Goal: Communication & Community: Answer question/provide support

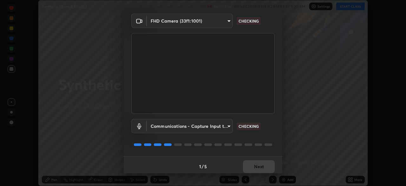
scroll to position [23, 0]
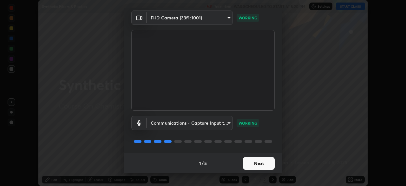
click at [250, 164] on button "Next" at bounding box center [259, 163] width 32 height 13
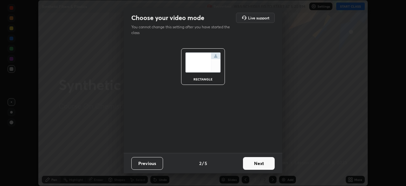
click at [249, 165] on button "Next" at bounding box center [259, 163] width 32 height 13
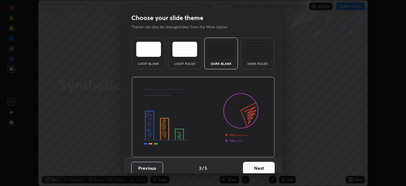
click at [250, 166] on button "Next" at bounding box center [259, 168] width 32 height 13
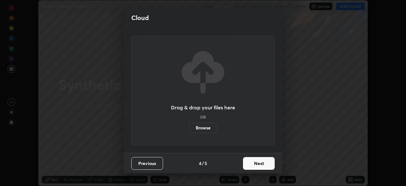
click at [249, 166] on button "Next" at bounding box center [259, 163] width 32 height 13
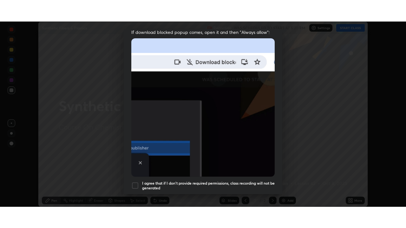
scroll to position [152, 0]
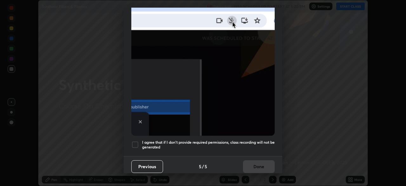
click at [134, 141] on div at bounding box center [135, 145] width 8 height 8
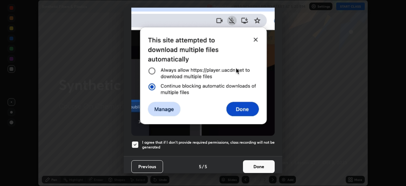
click at [249, 161] on button "Done" at bounding box center [259, 166] width 32 height 13
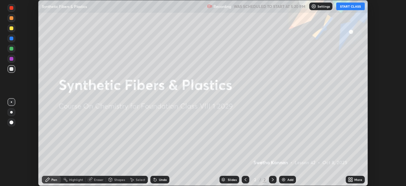
click at [349, 179] on icon at bounding box center [350, 178] width 2 height 2
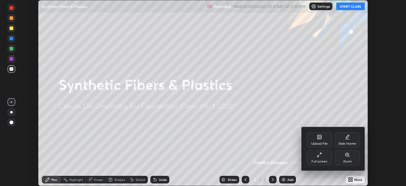
click at [320, 156] on icon at bounding box center [319, 154] width 5 height 5
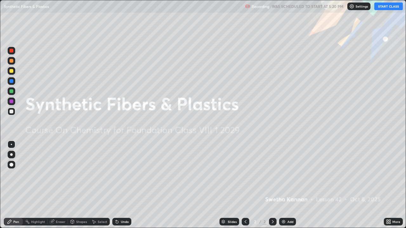
click at [380, 8] on button "START CLASS" at bounding box center [388, 7] width 29 height 8
click at [272, 185] on icon at bounding box center [272, 222] width 5 height 5
click at [284, 185] on img at bounding box center [283, 222] width 5 height 5
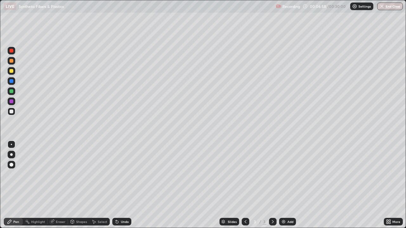
click at [271, 185] on icon at bounding box center [272, 222] width 5 height 5
click at [285, 185] on img at bounding box center [283, 222] width 5 height 5
click at [13, 83] on div at bounding box center [12, 81] width 8 height 8
click at [11, 92] on div at bounding box center [12, 91] width 4 height 4
click at [10, 91] on div at bounding box center [12, 91] width 4 height 4
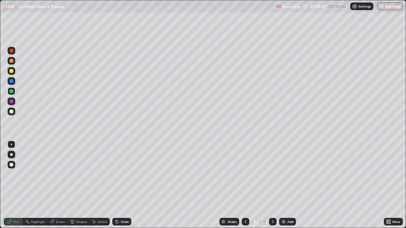
click at [12, 112] on div at bounding box center [12, 112] width 4 height 4
click at [13, 61] on div at bounding box center [12, 61] width 4 height 4
click at [10, 111] on div at bounding box center [12, 112] width 4 height 4
click at [281, 185] on img at bounding box center [283, 222] width 5 height 5
click at [12, 112] on div at bounding box center [12, 112] width 4 height 4
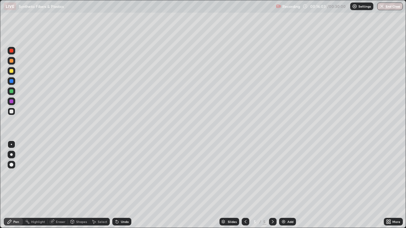
click at [11, 92] on div at bounding box center [12, 91] width 4 height 4
click at [12, 111] on div at bounding box center [12, 112] width 4 height 4
click at [284, 185] on img at bounding box center [283, 222] width 5 height 5
click at [12, 104] on div at bounding box center [12, 102] width 8 height 8
click at [126, 185] on div "Undo" at bounding box center [125, 222] width 8 height 3
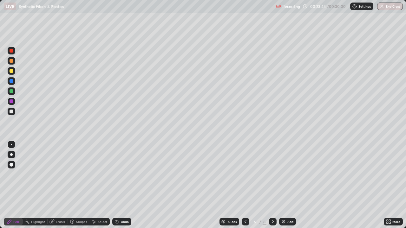
click at [125, 185] on div "Undo" at bounding box center [125, 222] width 8 height 3
click at [127, 185] on div "Undo" at bounding box center [125, 222] width 8 height 3
click at [11, 82] on div at bounding box center [12, 81] width 4 height 4
click at [10, 93] on div at bounding box center [12, 91] width 4 height 4
click at [13, 113] on div at bounding box center [12, 112] width 8 height 8
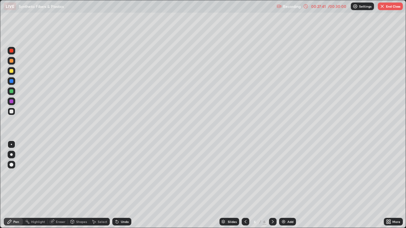
click at [116, 185] on icon at bounding box center [117, 222] width 3 height 3
click at [201, 185] on div "Slides 6 / 6 Add" at bounding box center [257, 222] width 253 height 13
click at [216, 185] on div "Slides 6 / 6 Add" at bounding box center [257, 222] width 253 height 13
click at [254, 185] on div "6 / 6" at bounding box center [259, 222] width 35 height 13
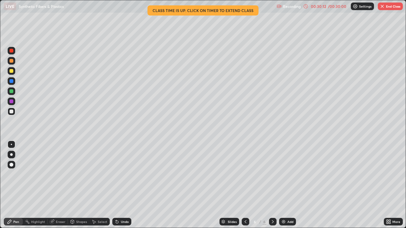
click at [386, 8] on button "End Class" at bounding box center [390, 7] width 25 height 8
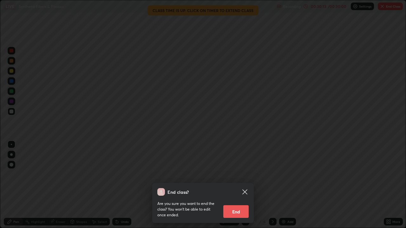
click at [242, 185] on button "End" at bounding box center [235, 212] width 25 height 13
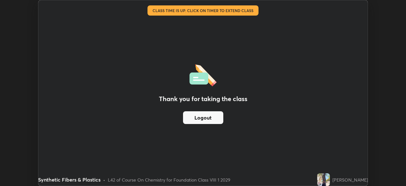
scroll to position [31546, 31326]
